Goal: Transaction & Acquisition: Book appointment/travel/reservation

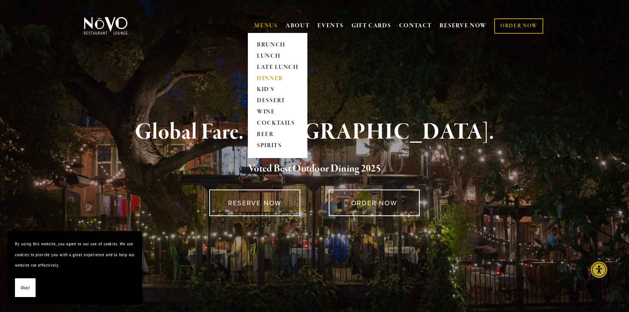
click at [267, 79] on link "DINNER" at bounding box center [277, 78] width 47 height 11
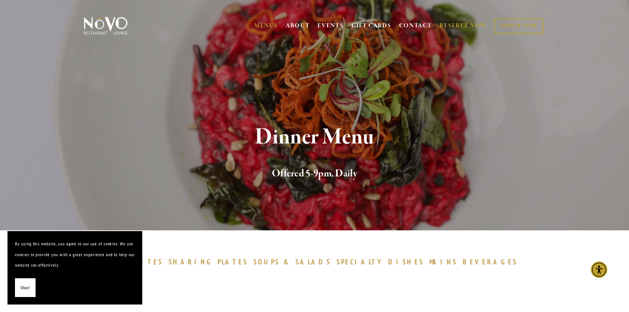
click at [470, 23] on link "RESERVE NOW" at bounding box center [462, 26] width 47 height 14
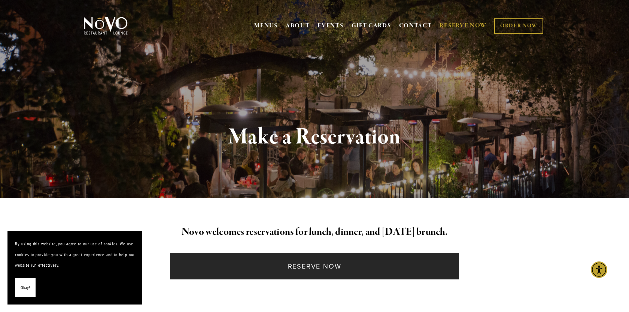
click at [323, 264] on link "Reserve Now" at bounding box center [314, 266] width 289 height 27
